Goal: Information Seeking & Learning: Understand process/instructions

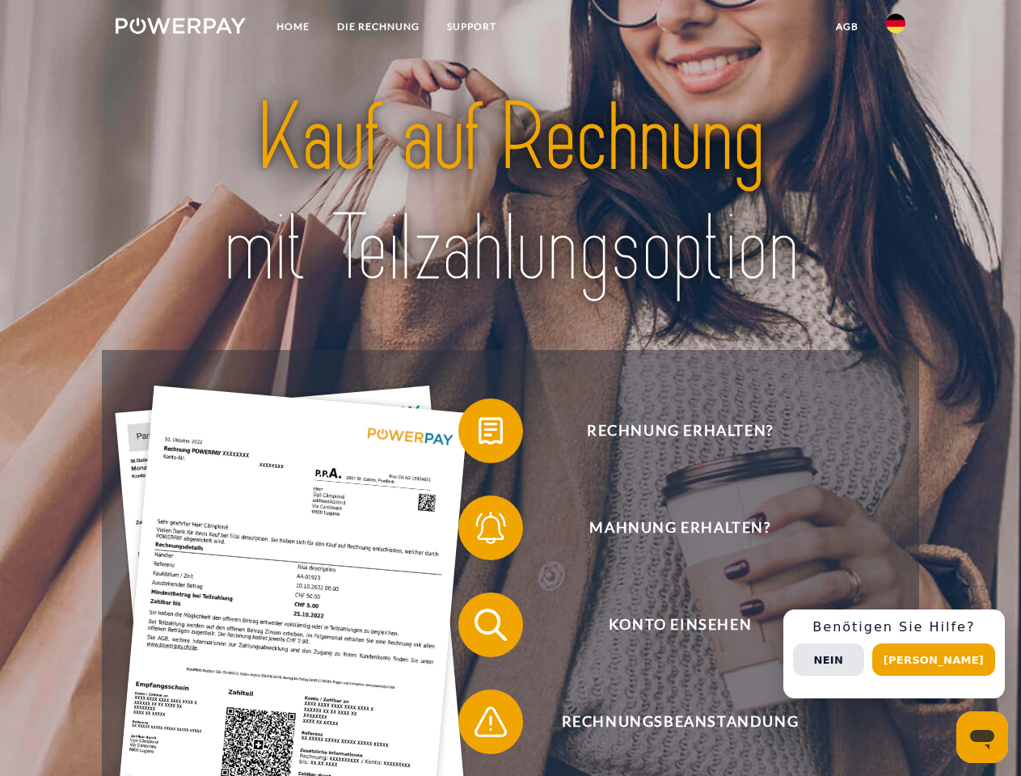
click at [180, 28] on img at bounding box center [181, 26] width 130 height 16
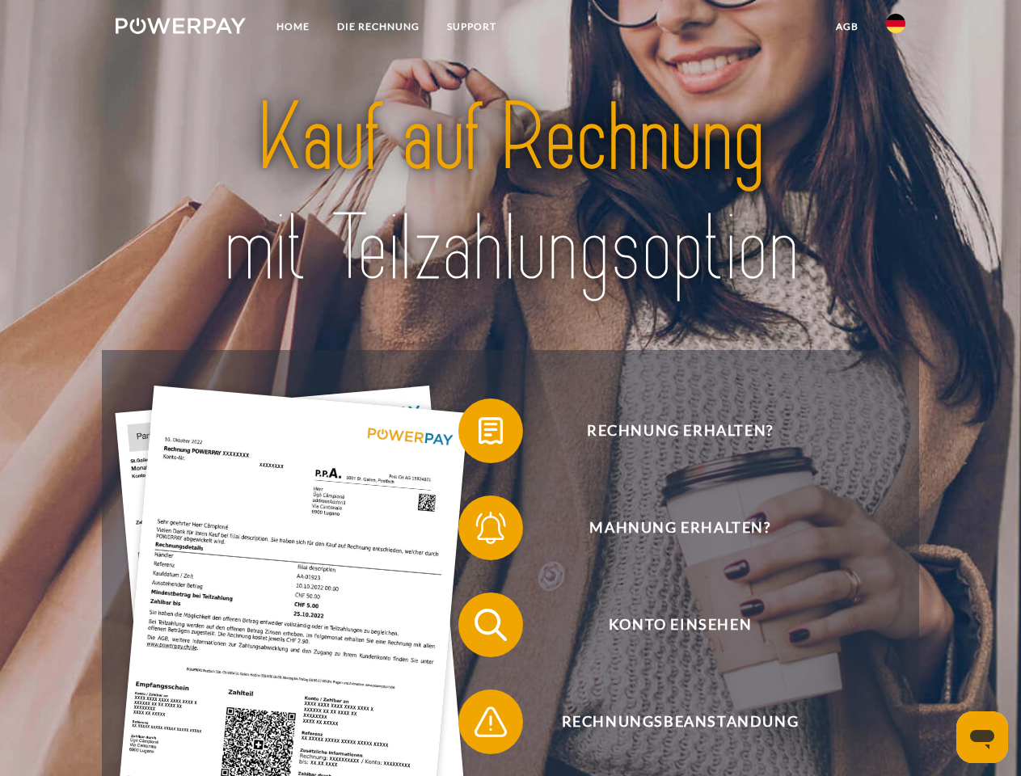
click at [896, 28] on img at bounding box center [895, 23] width 19 height 19
click at [847, 27] on link "agb" at bounding box center [847, 26] width 50 height 29
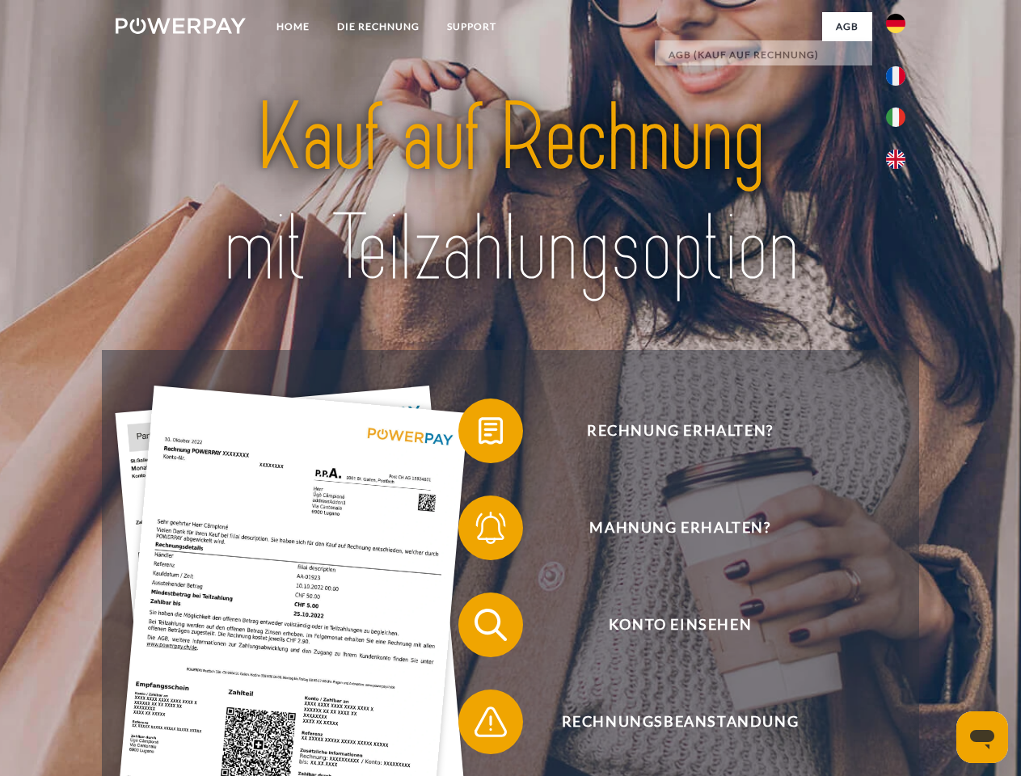
click at [479, 434] on span at bounding box center [466, 431] width 81 height 81
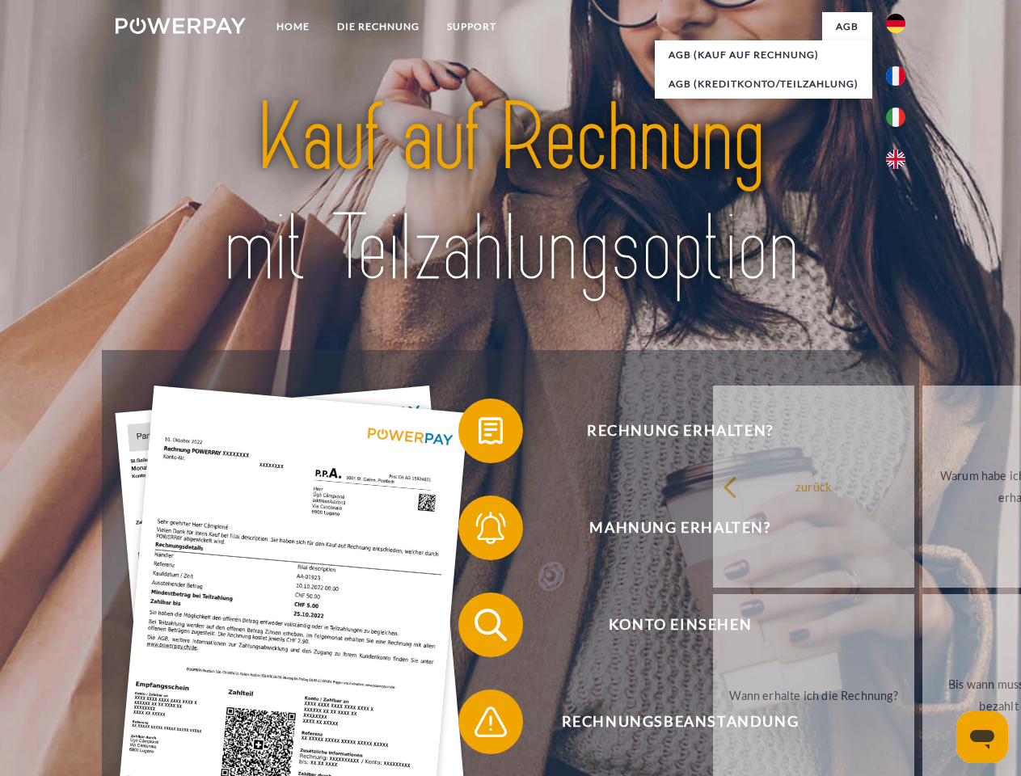
click at [479, 531] on span at bounding box center [466, 528] width 81 height 81
click at [923, 628] on link "Bis wann muss die Rechnung bezahlt werden?" at bounding box center [1023, 695] width 201 height 202
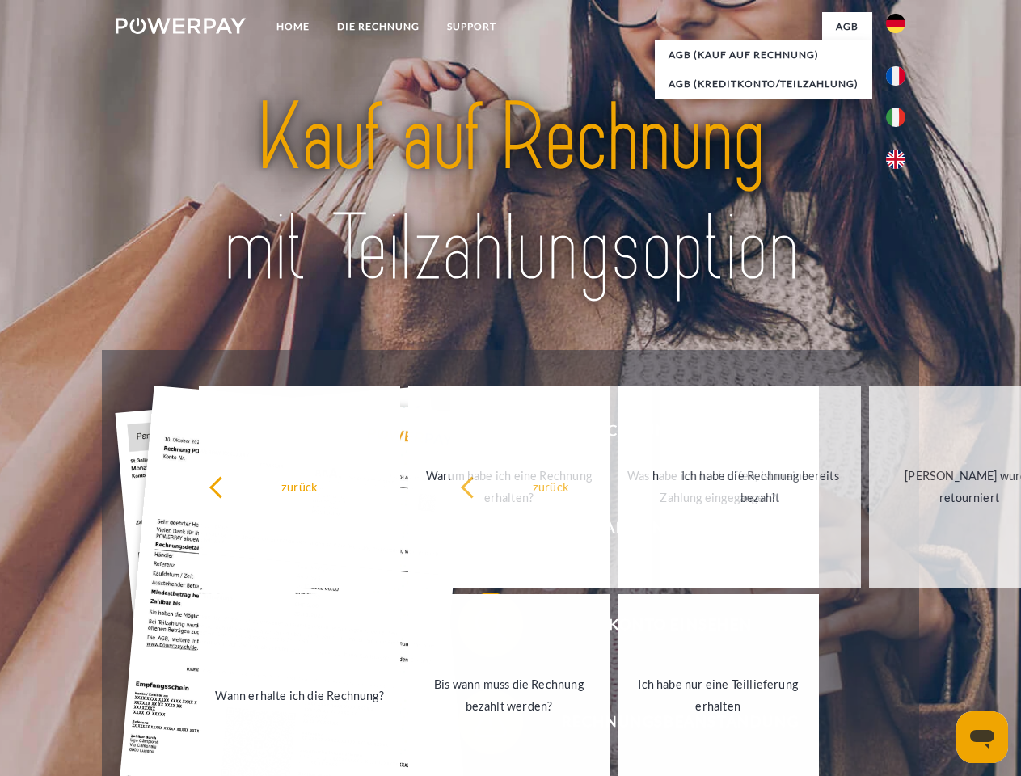
click at [618, 725] on link "Ich habe nur eine Teillieferung erhalten" at bounding box center [718, 695] width 201 height 202
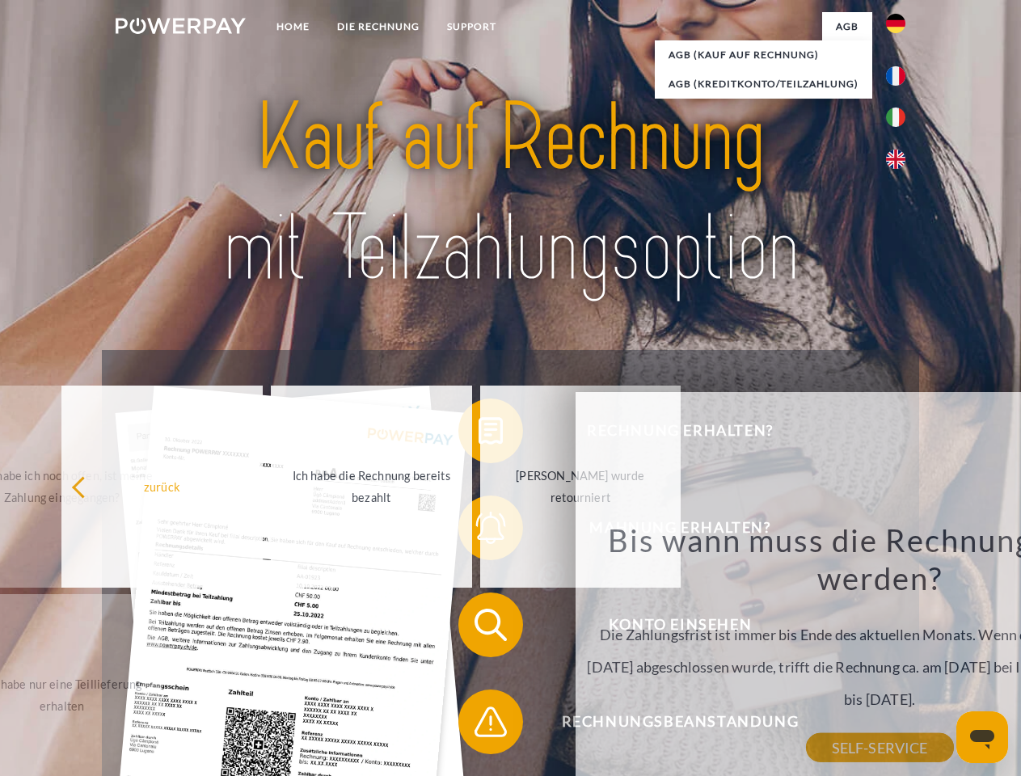
click at [900, 654] on div "Rechnung erhalten? Mahnung erhalten? Konto einsehen" at bounding box center [510, 673] width 817 height 647
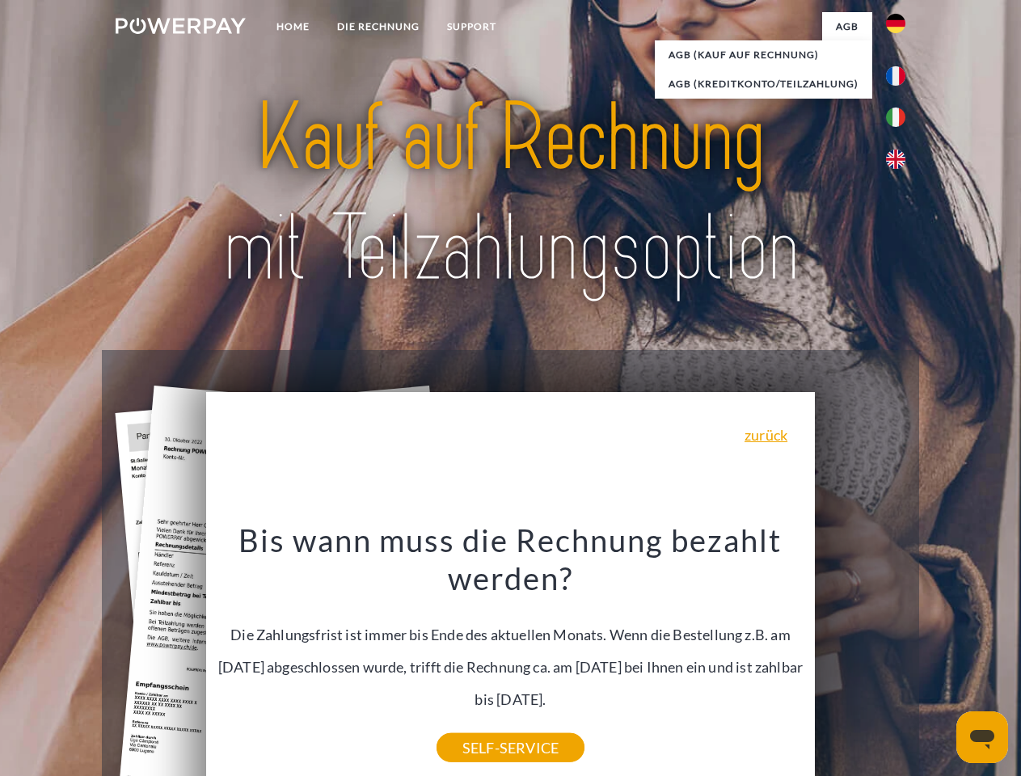
click at [860, 657] on span "Konto einsehen" at bounding box center [680, 625] width 396 height 65
click at [940, 660] on header "Home DIE RECHNUNG SUPPORT" at bounding box center [510, 558] width 1021 height 1117
